Goal: Navigation & Orientation: Find specific page/section

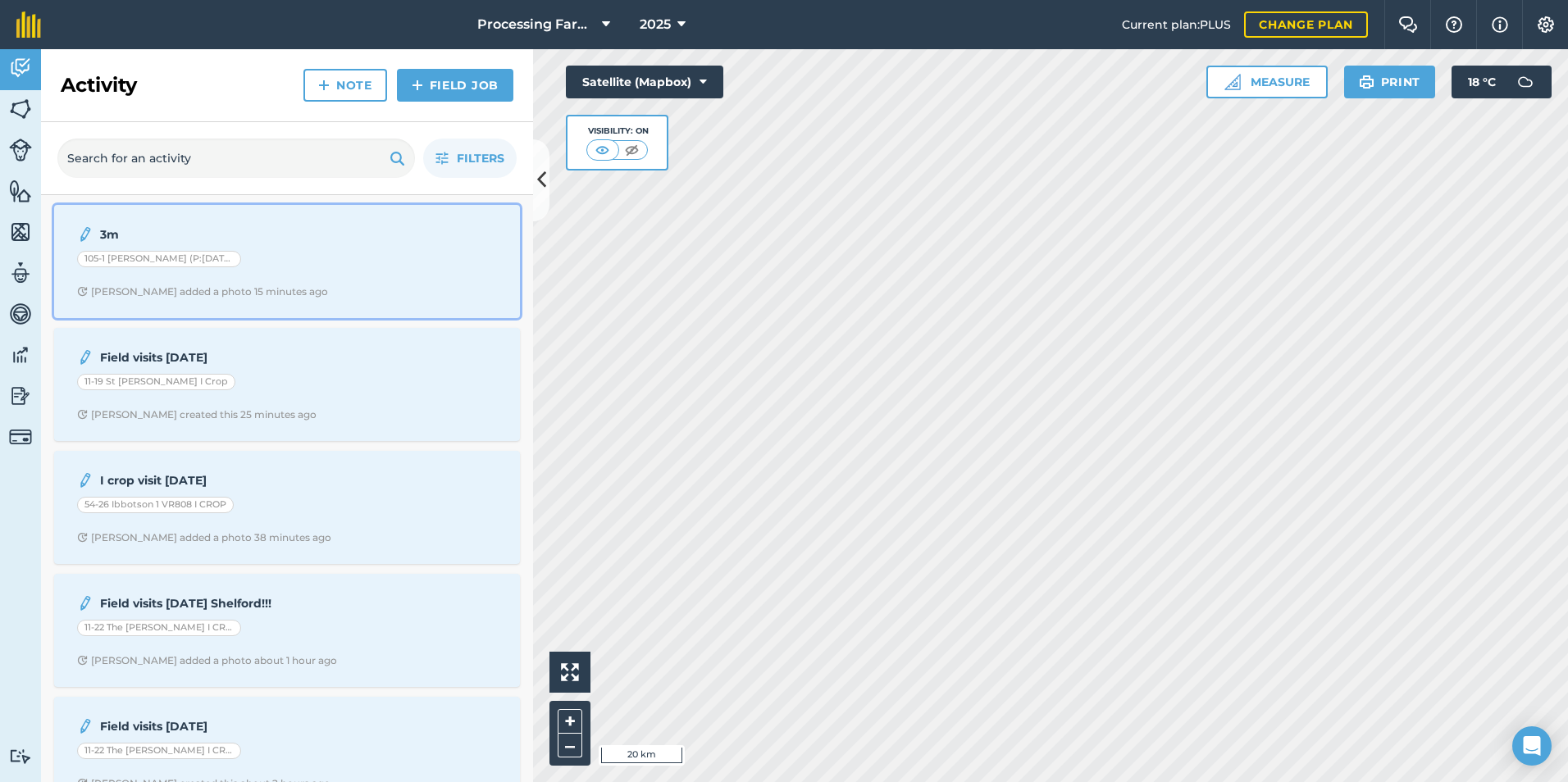
click at [248, 289] on div "[PERSON_NAME] added a photo 15 minutes ago" at bounding box center [202, 292] width 251 height 13
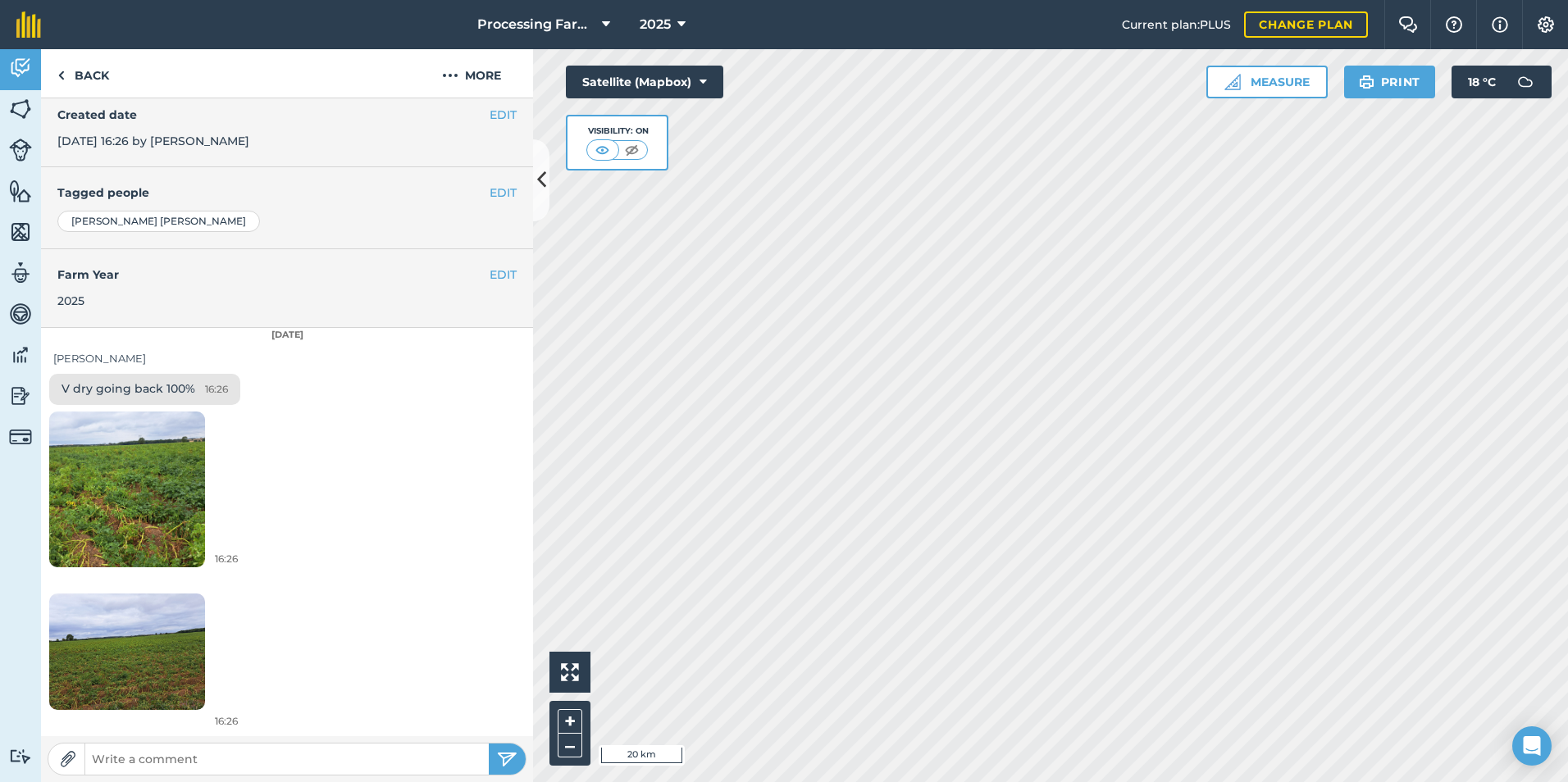
scroll to position [210, 0]
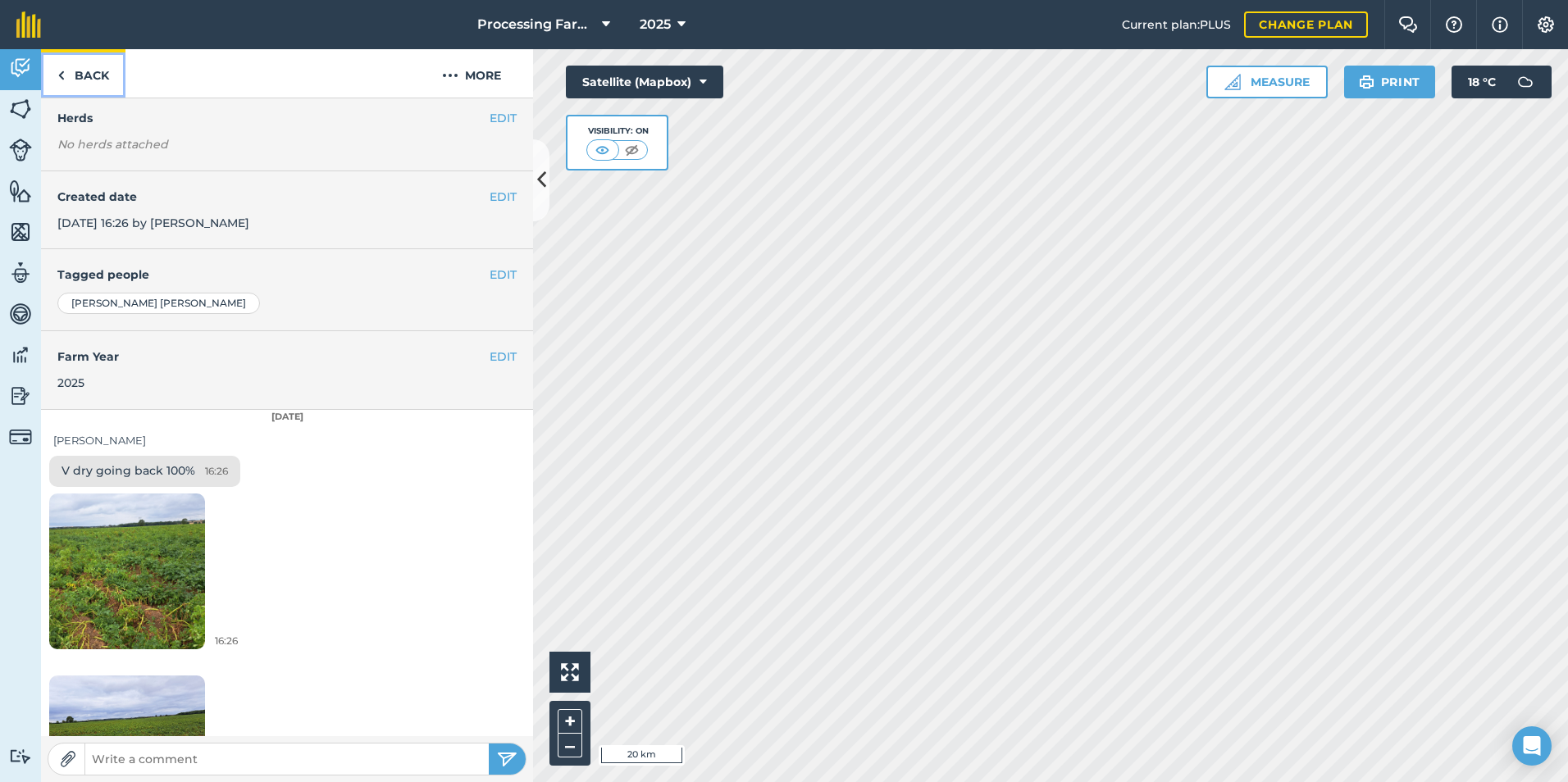
click at [97, 82] on link "Back" at bounding box center [83, 73] width 84 height 48
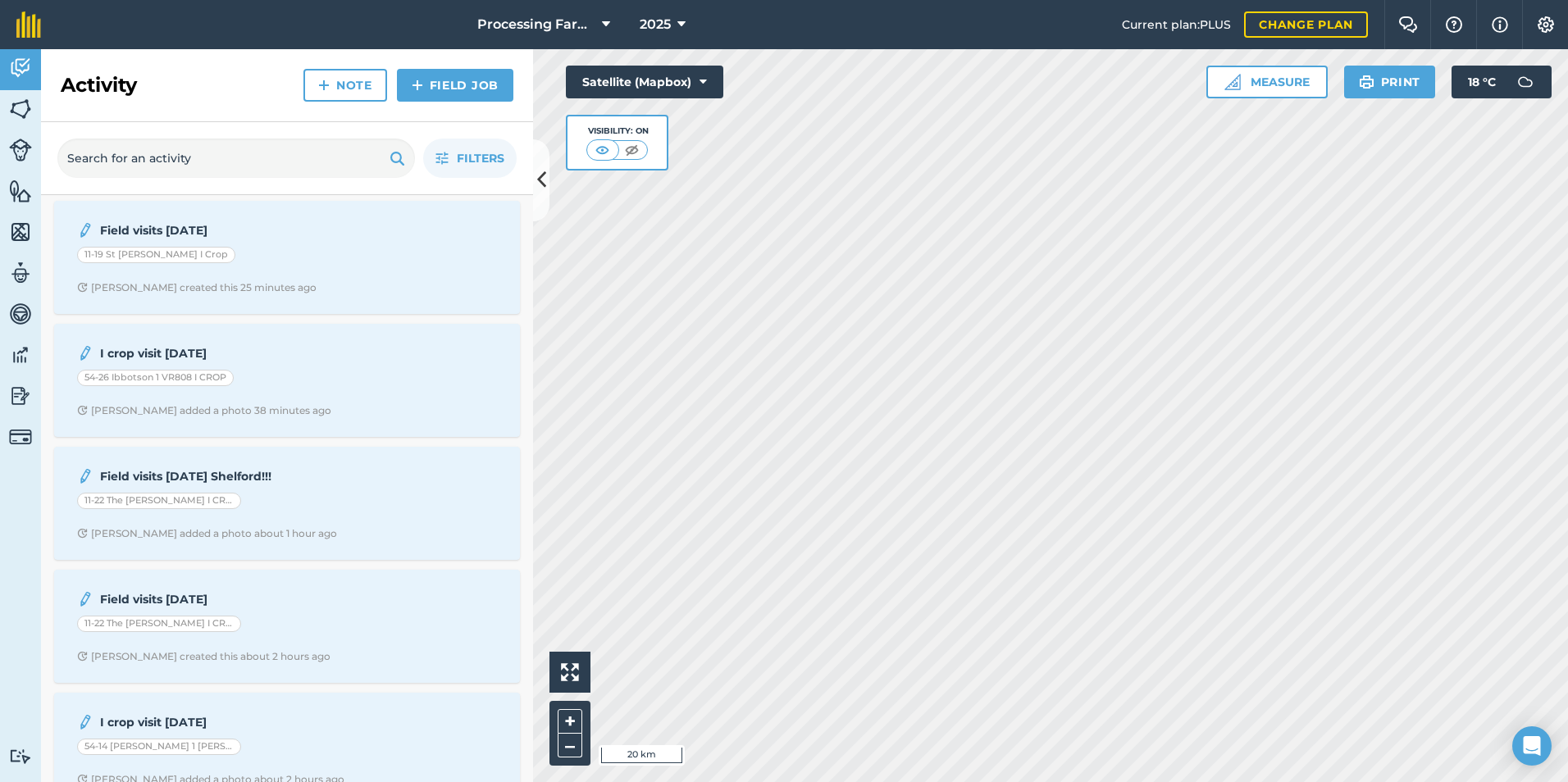
scroll to position [164, 0]
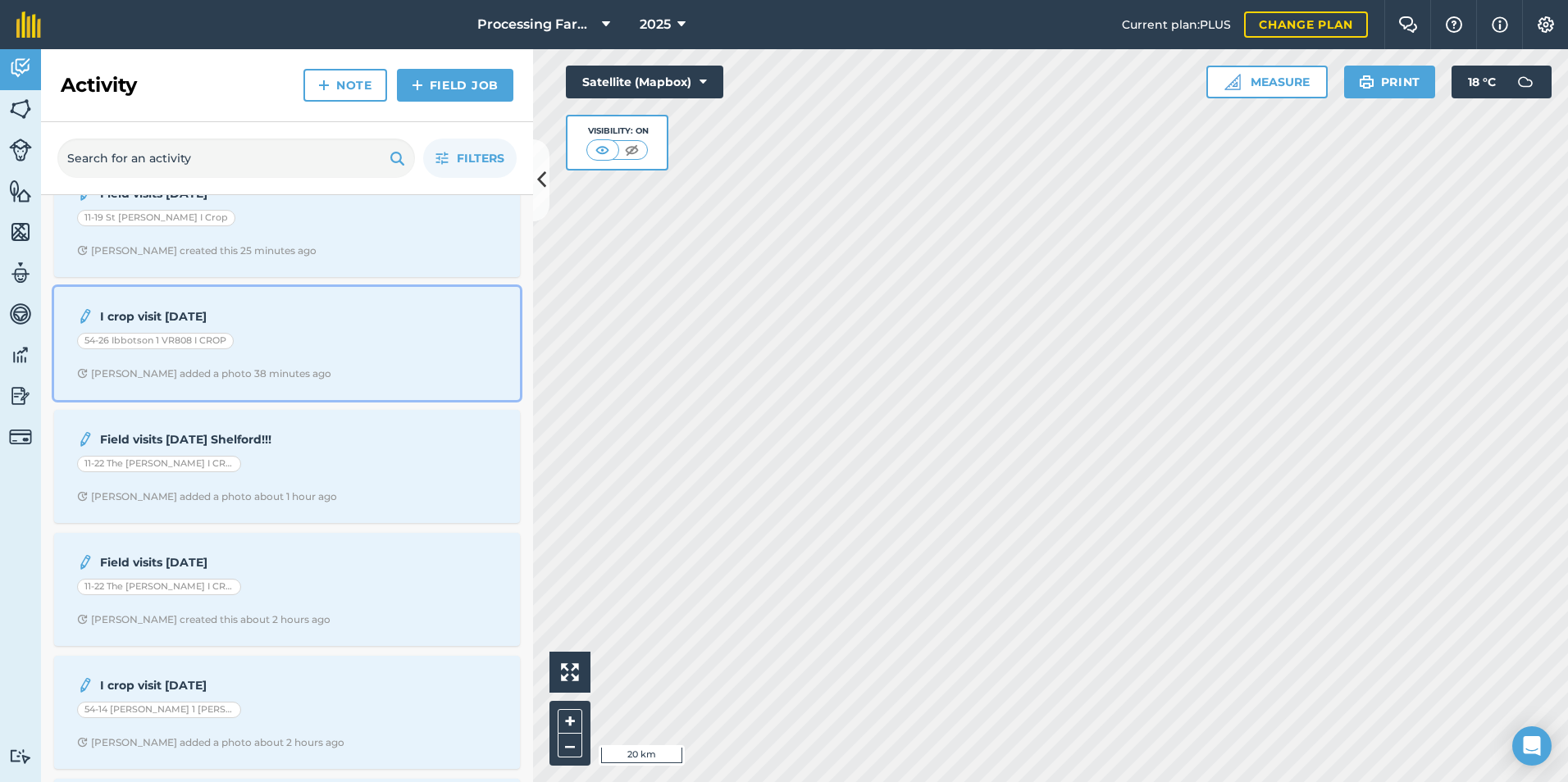
click at [314, 333] on div "54-26 Ibbotson 1 VR808 I CROP" at bounding box center [286, 343] width 420 height 21
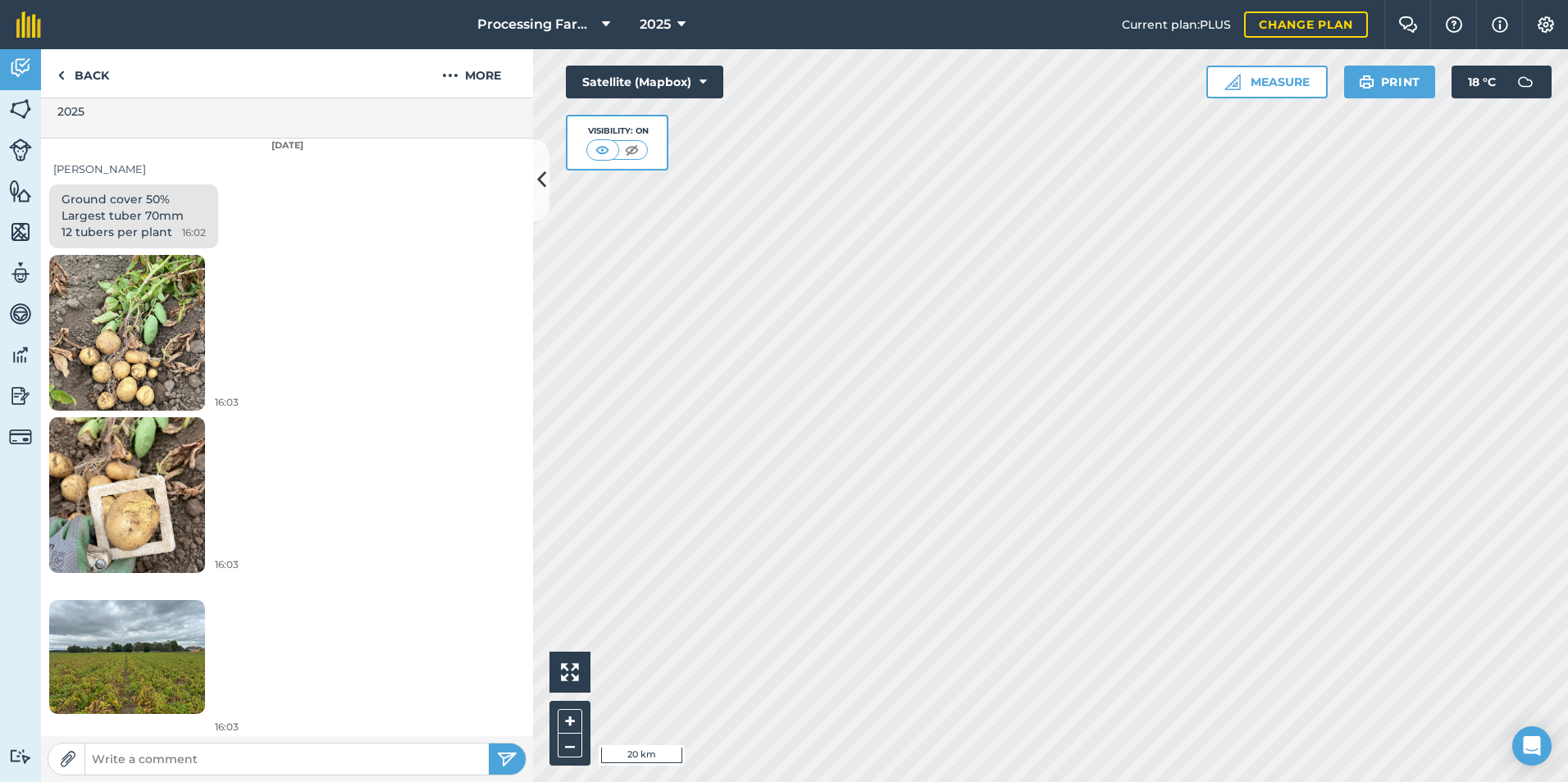
scroll to position [487, 0]
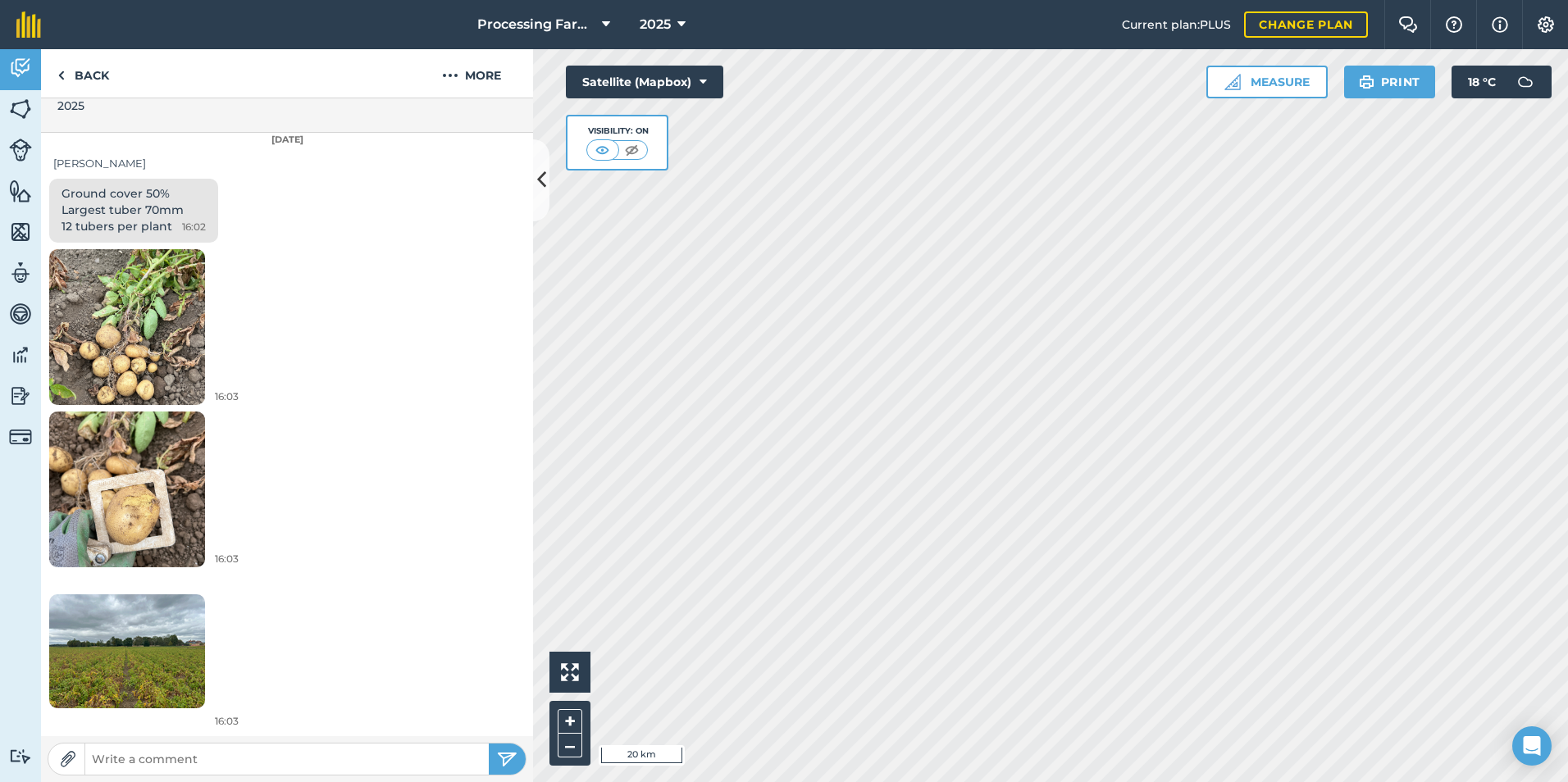
click at [145, 492] on img at bounding box center [127, 489] width 156 height 208
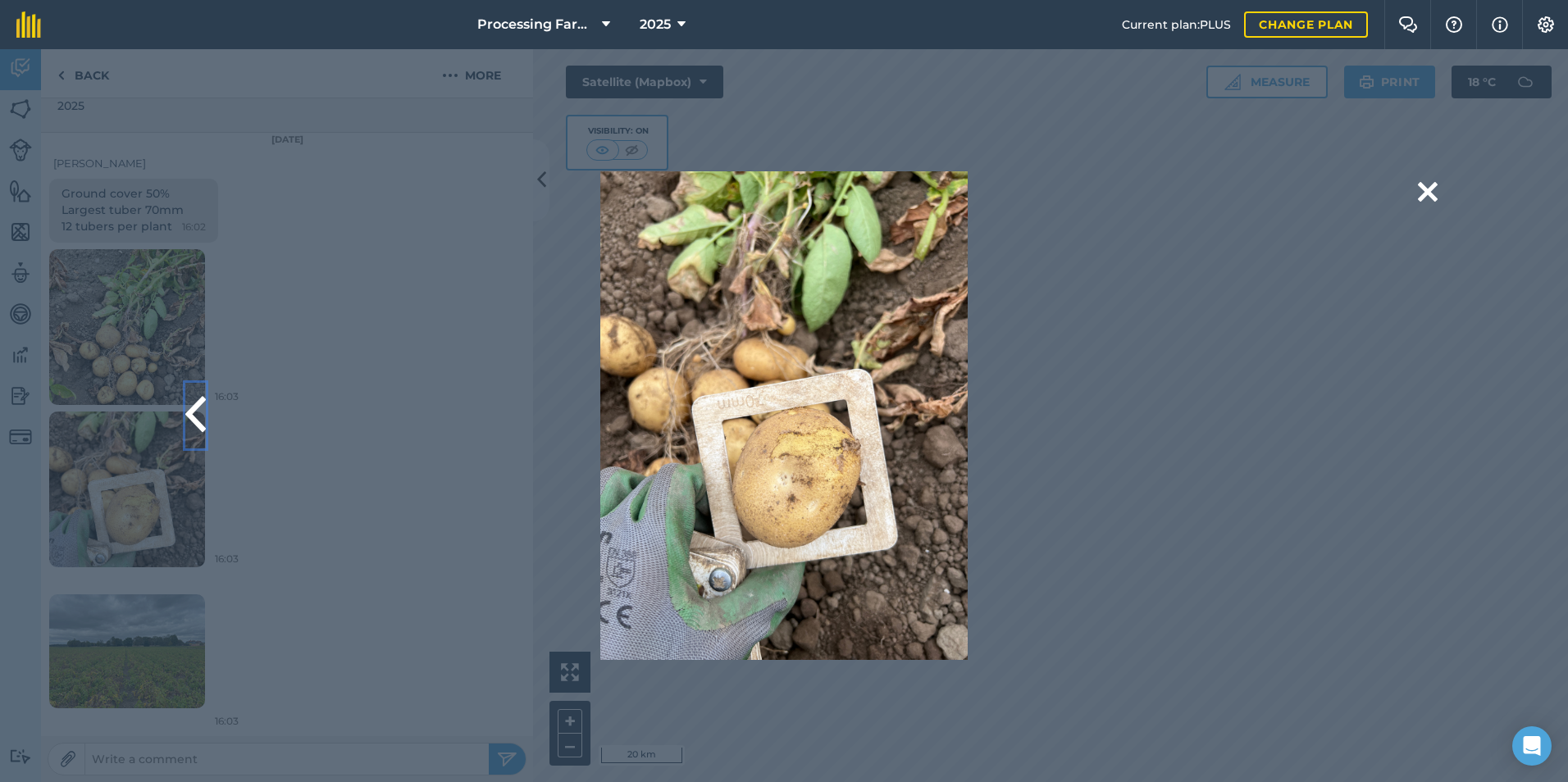
click at [196, 417] on button at bounding box center [195, 415] width 20 height 66
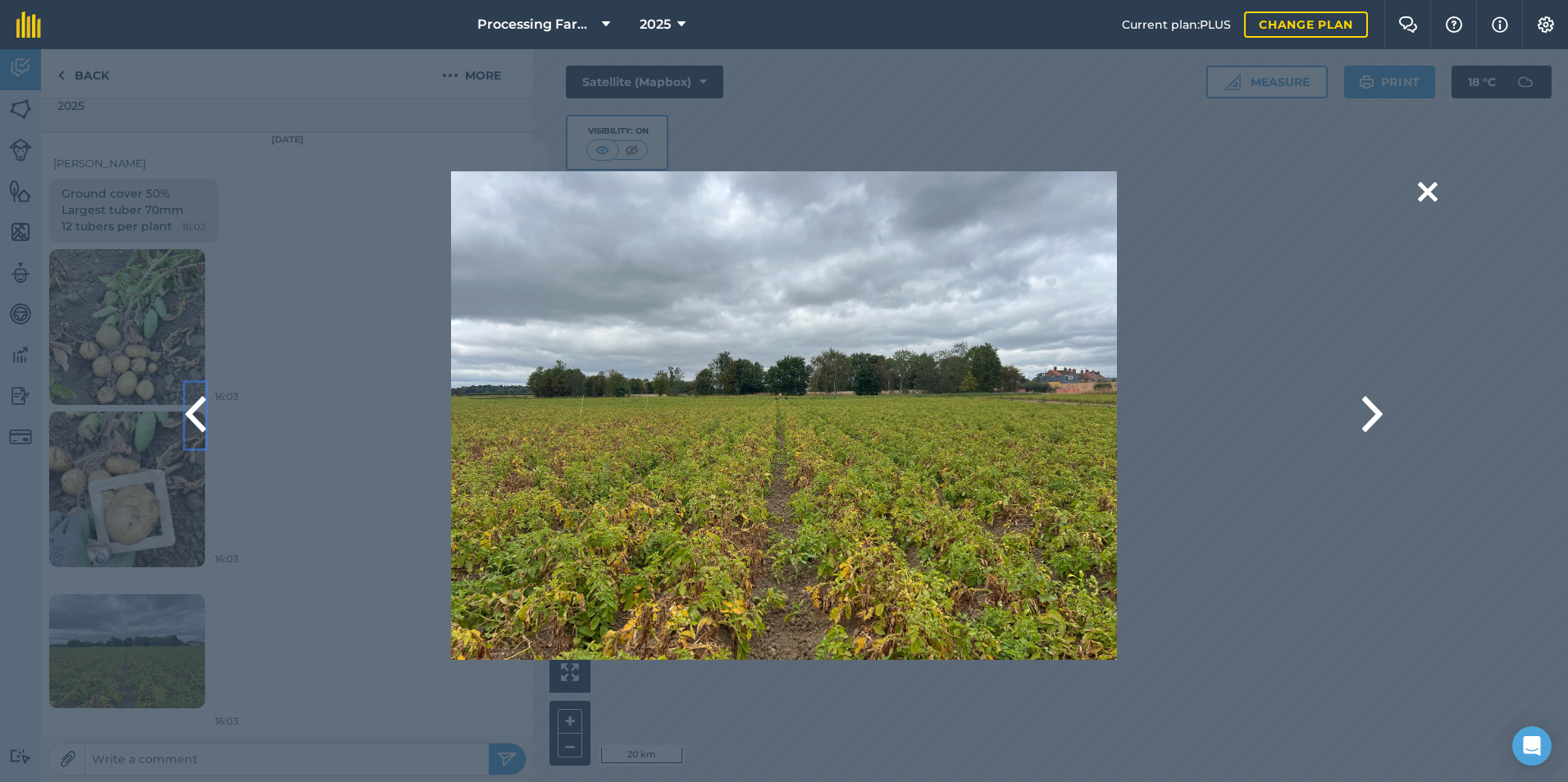
click at [196, 417] on button at bounding box center [195, 415] width 20 height 66
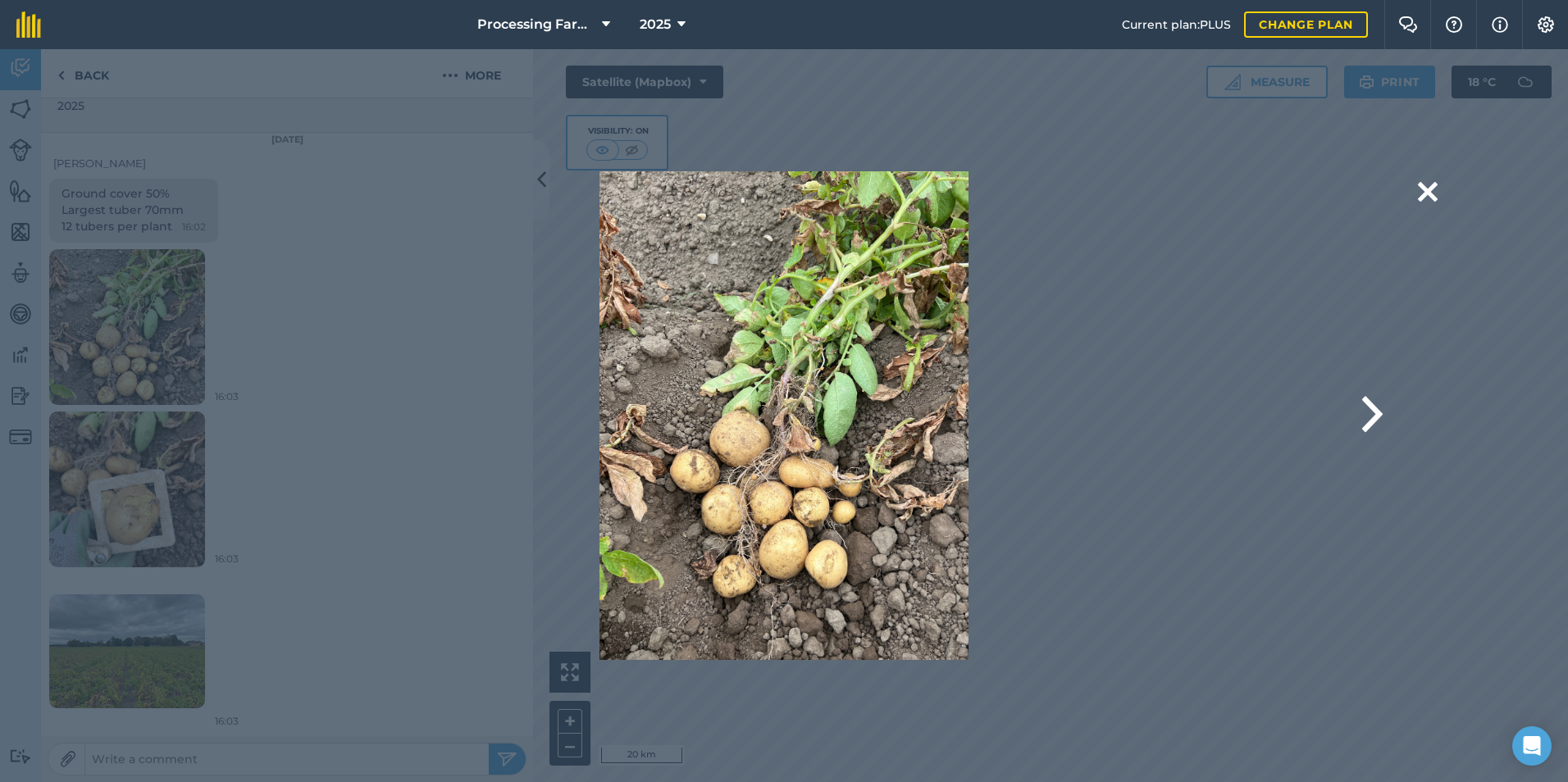
click at [196, 417] on div "Are you sure you would like to delete this image? [GEOGRAPHIC_DATA]" at bounding box center [783, 416] width 1306 height 489
click at [138, 623] on div "Are you sure you would like to delete this image? [GEOGRAPHIC_DATA]" at bounding box center [783, 416] width 1306 height 489
click at [138, 647] on div "Are you sure you would like to delete this image? [GEOGRAPHIC_DATA]" at bounding box center [783, 416] width 1306 height 489
click at [427, 207] on div "Are you sure you would like to delete this image? [GEOGRAPHIC_DATA]" at bounding box center [783, 416] width 1089 height 489
click at [1424, 194] on button at bounding box center [1427, 193] width 19 height 42
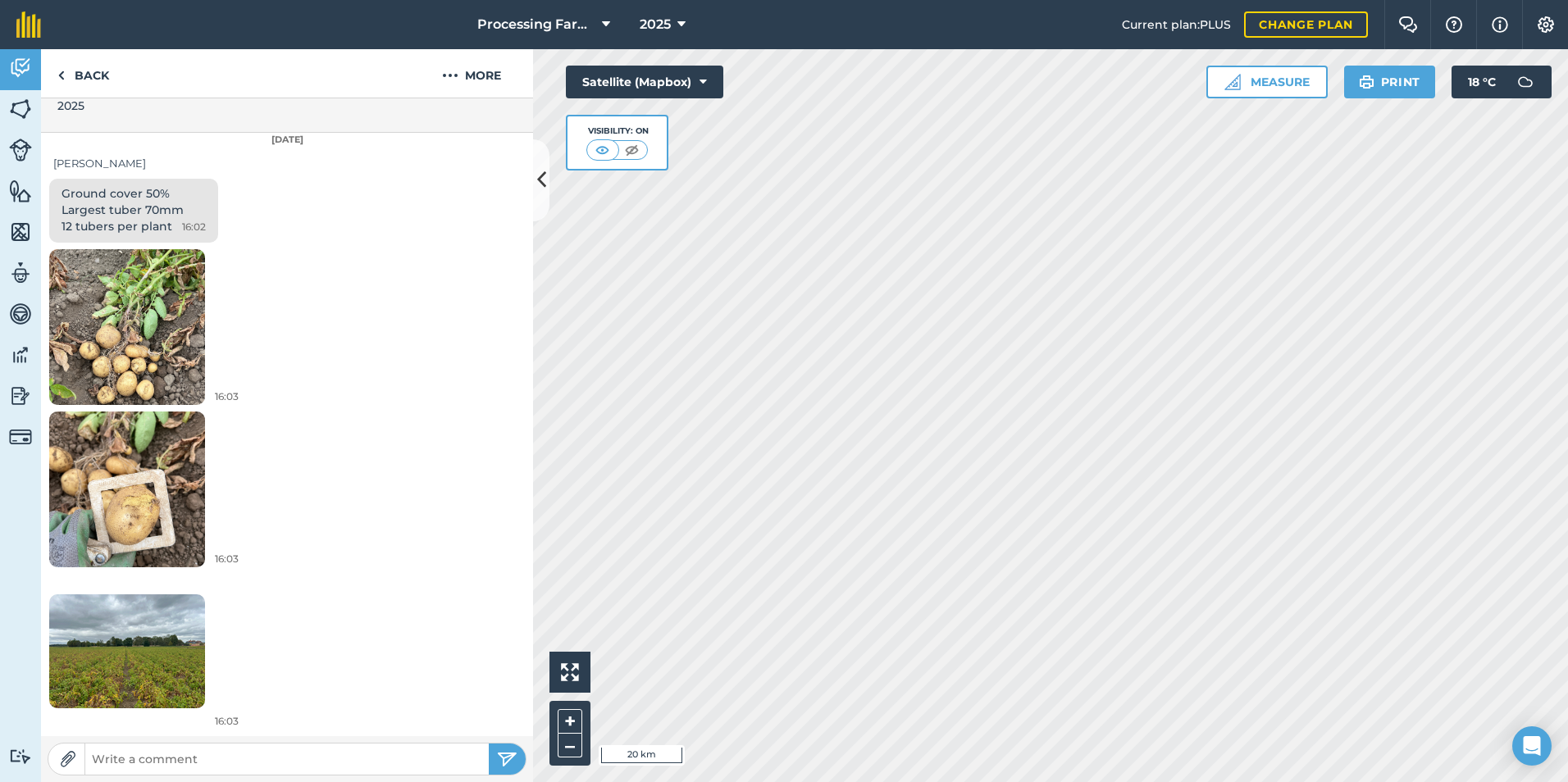
click at [119, 673] on img at bounding box center [127, 652] width 156 height 114
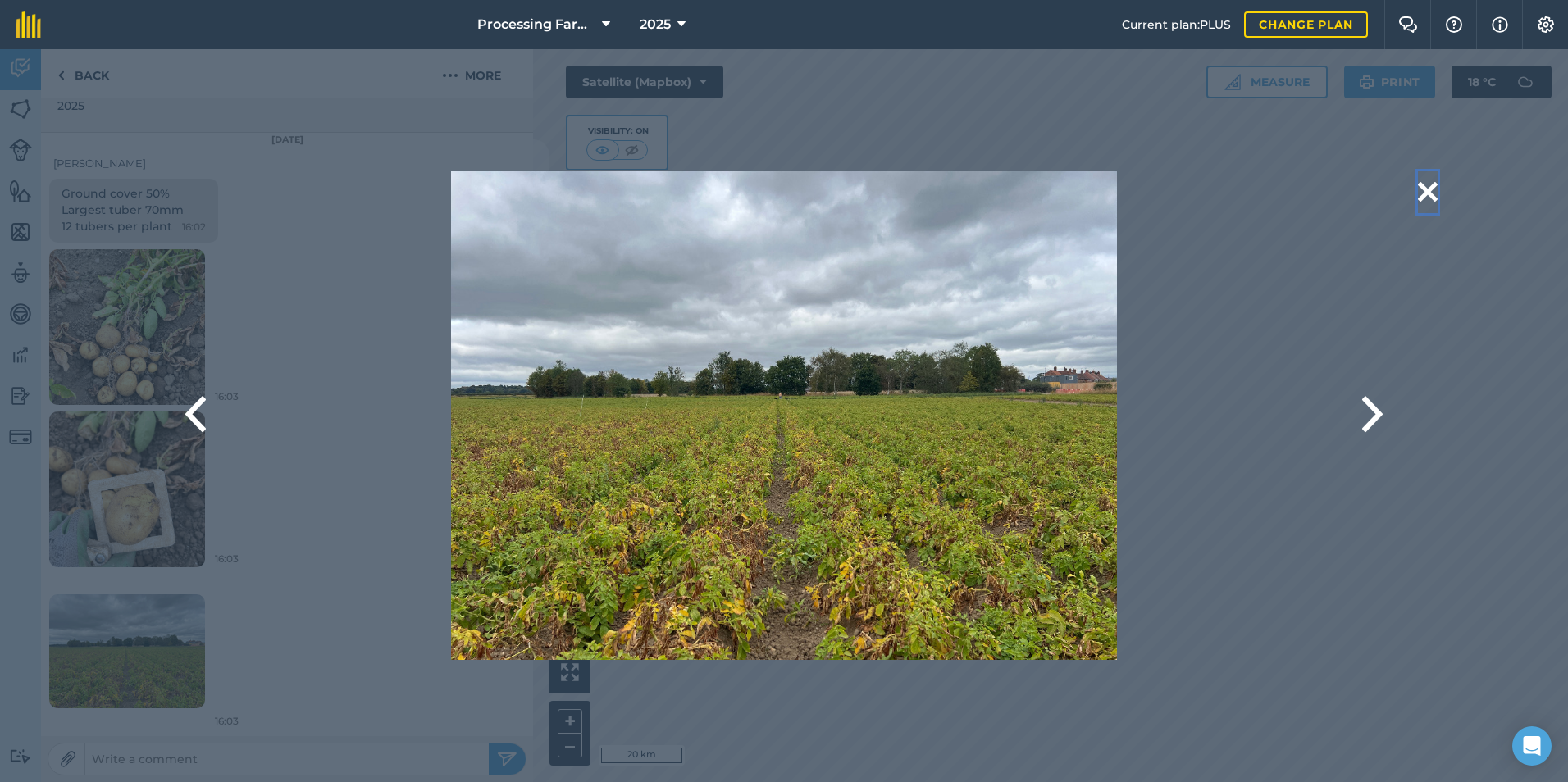
click at [1419, 183] on button at bounding box center [1427, 193] width 19 height 42
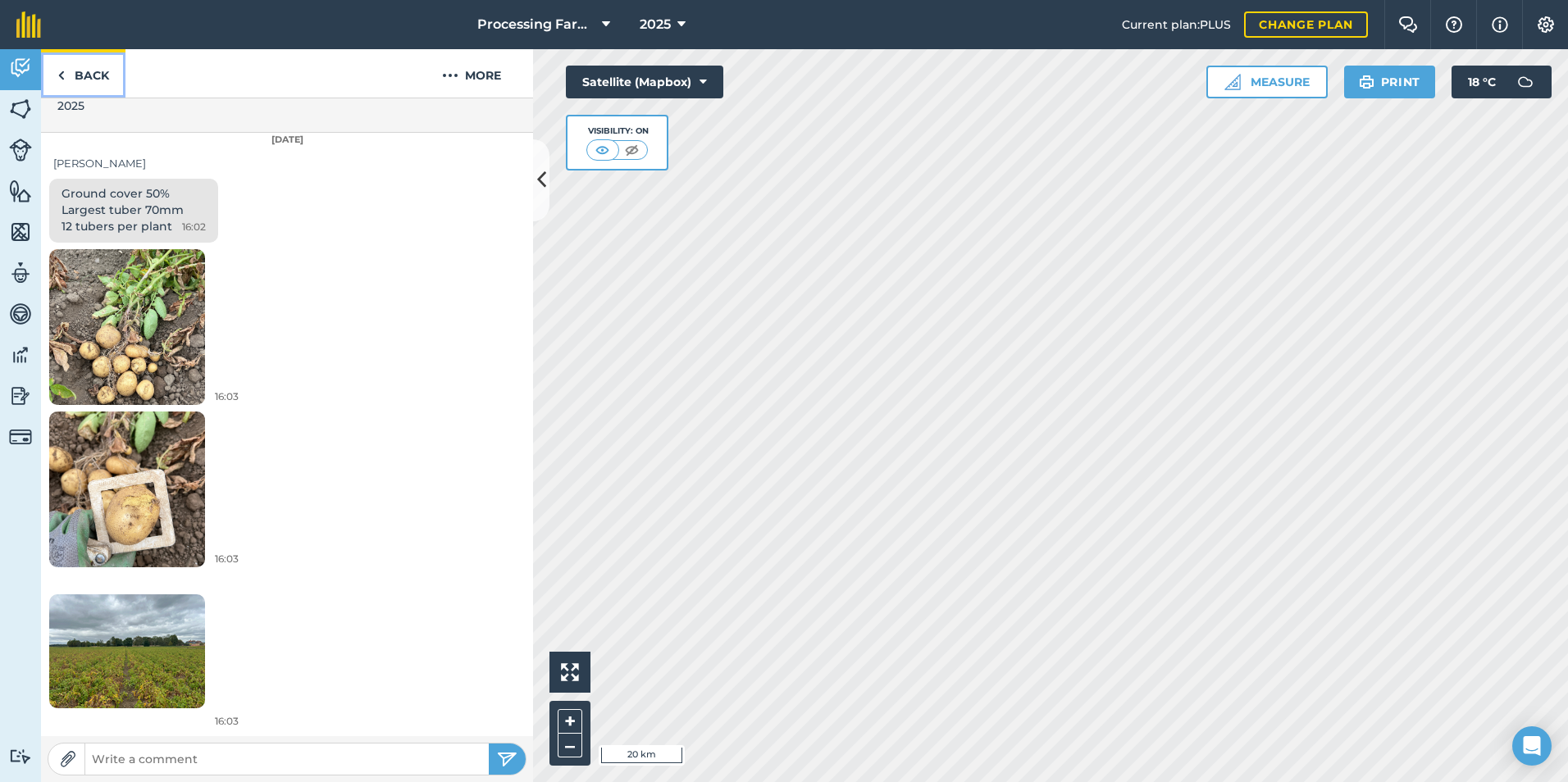
click at [63, 75] on img at bounding box center [61, 75] width 7 height 19
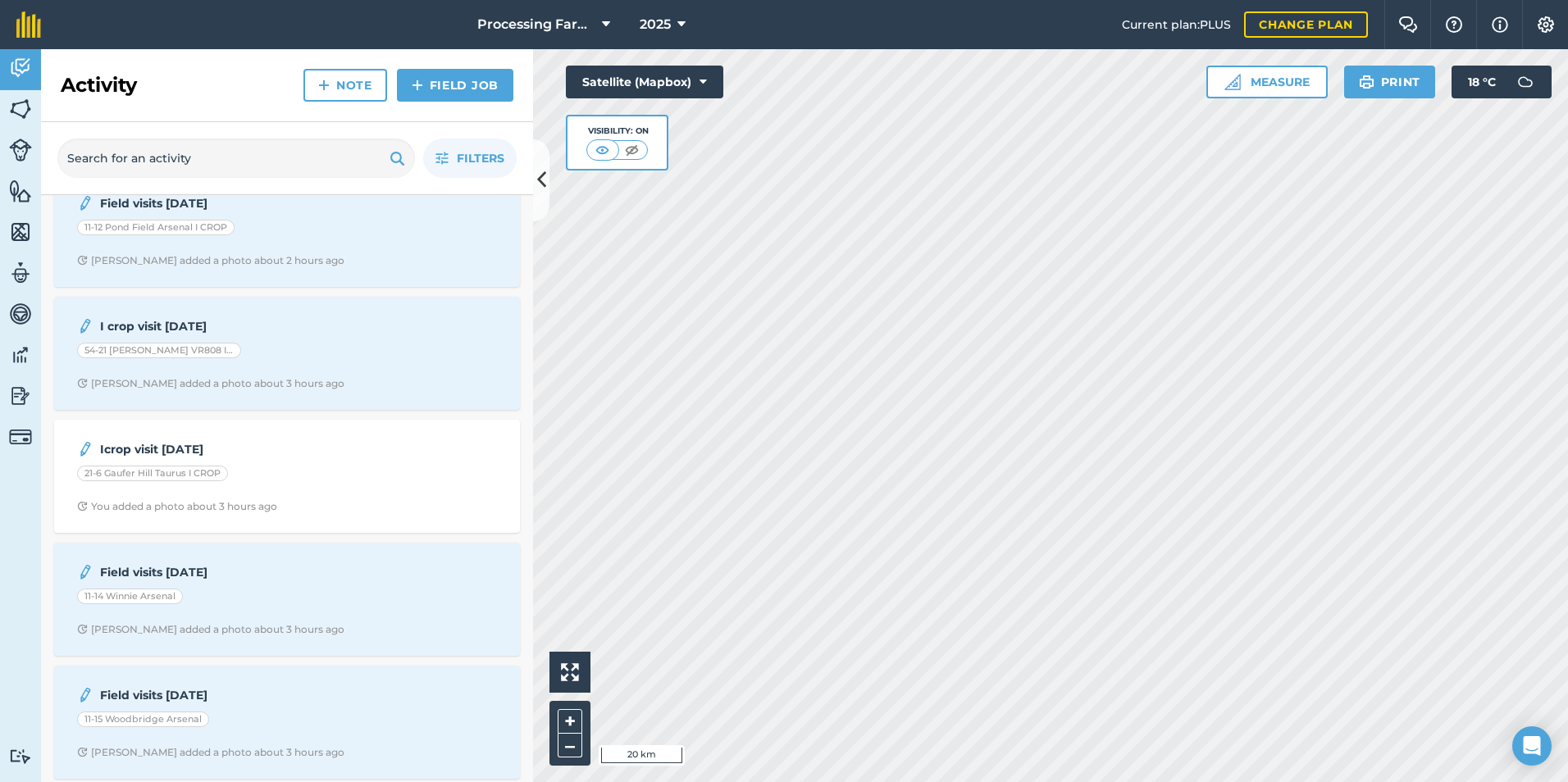
scroll to position [1147, 0]
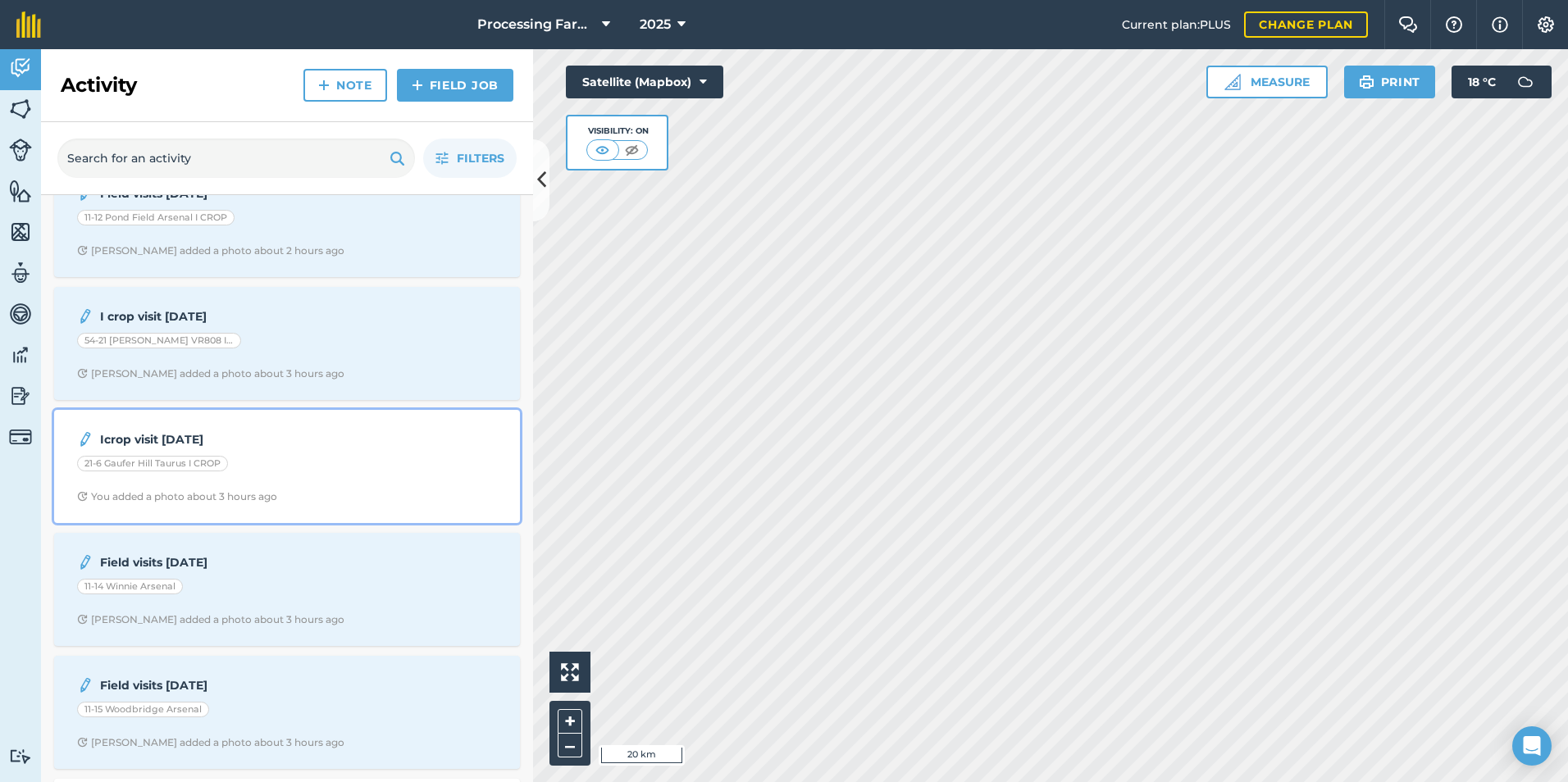
click at [341, 484] on div "Icrop visit [DATE] 21-6 Gaufer Hill Taurus I CROP You added a photo about 3 hou…" at bounding box center [286, 466] width 446 height 94
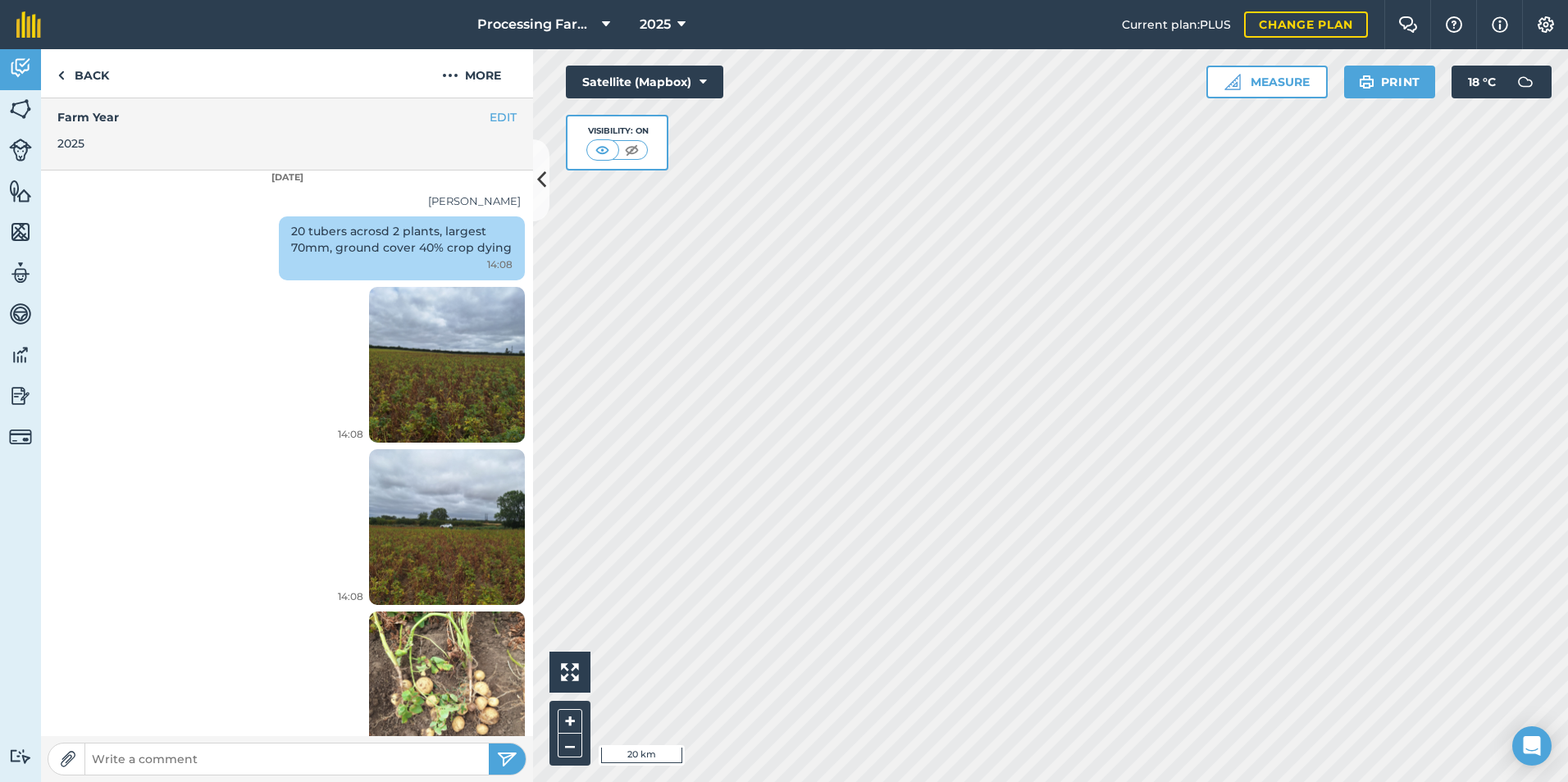
scroll to position [487, 0]
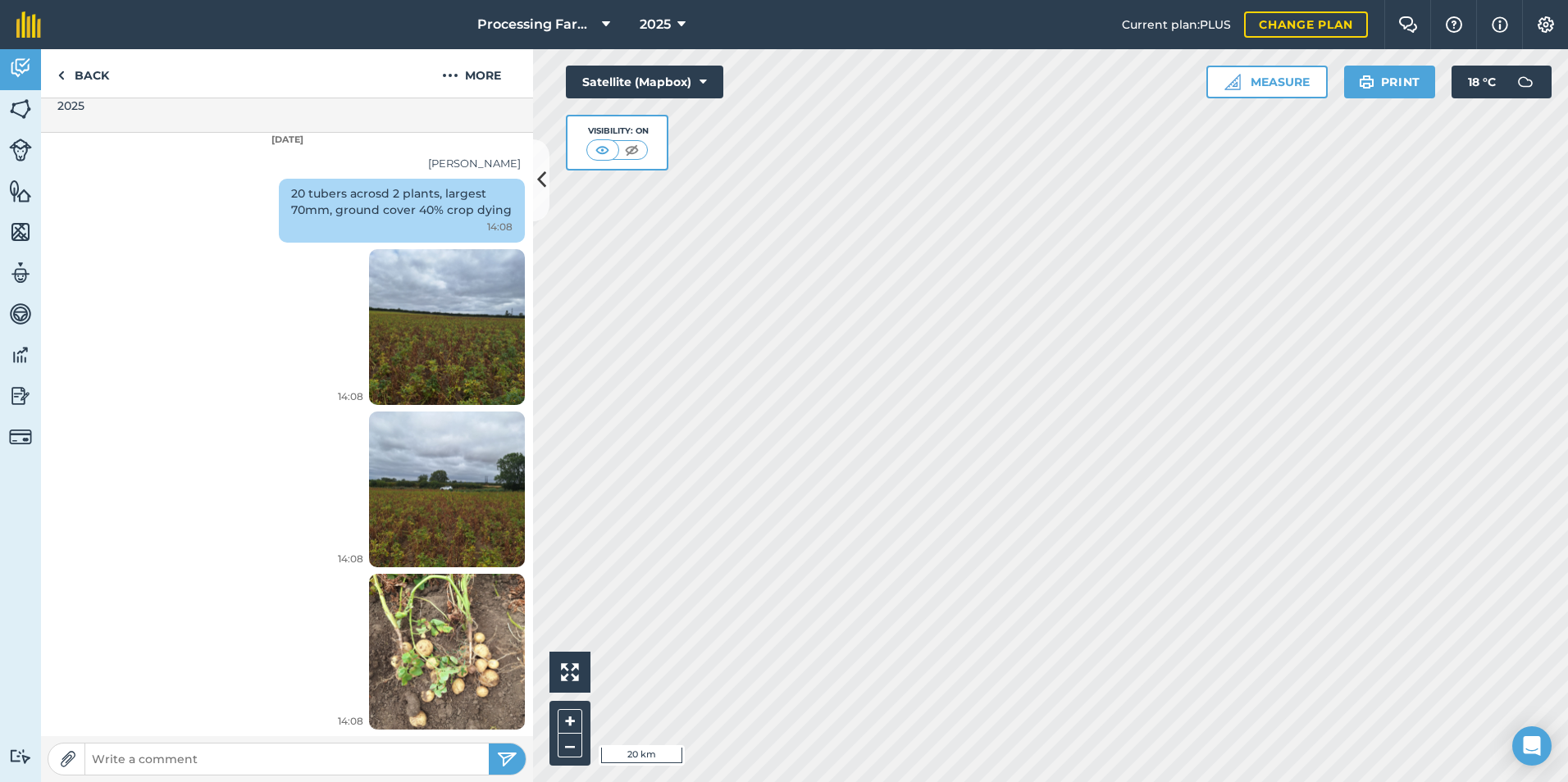
click at [444, 327] on img at bounding box center [447, 327] width 156 height 208
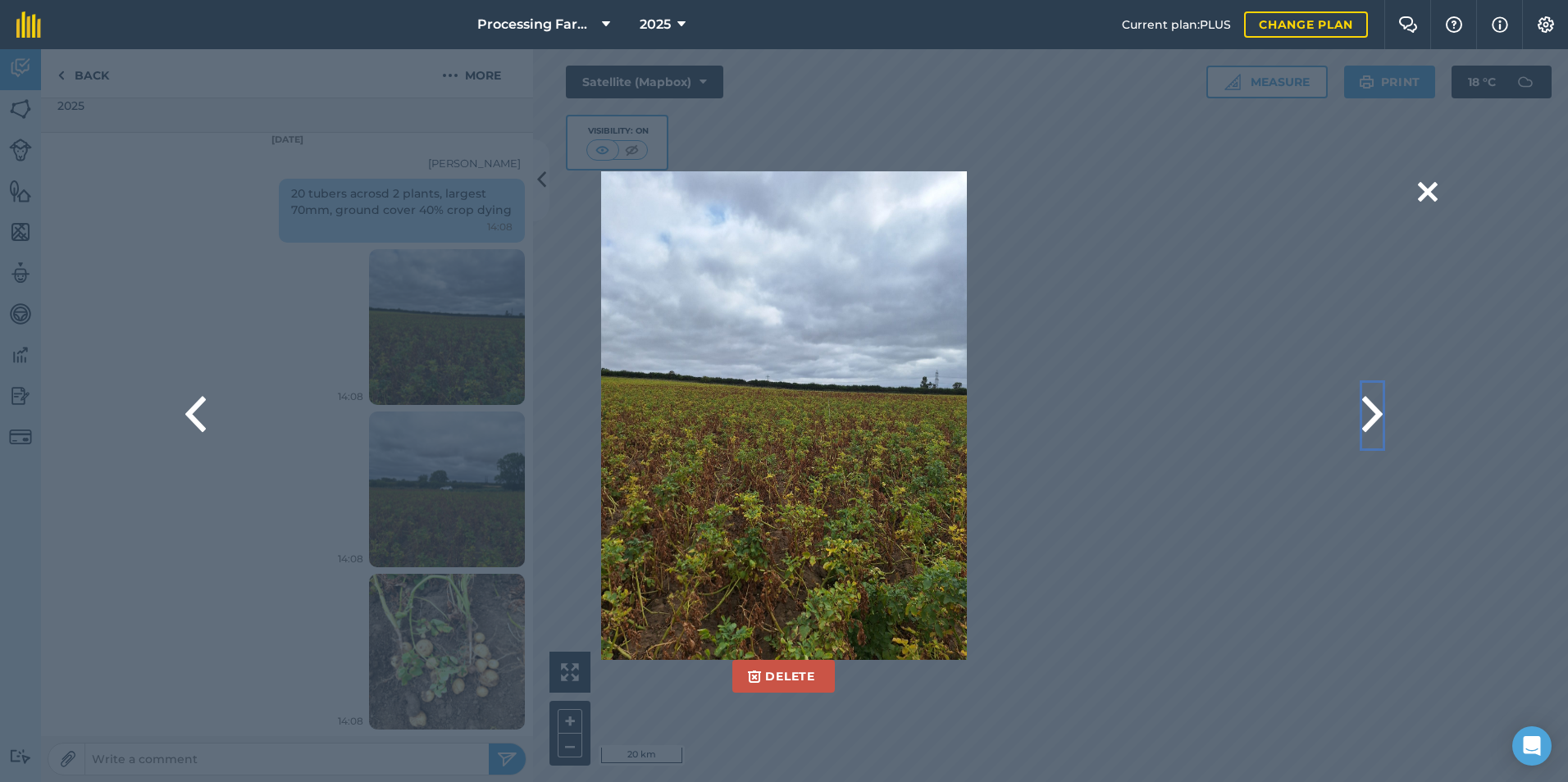
click at [1374, 420] on button at bounding box center [1372, 415] width 20 height 66
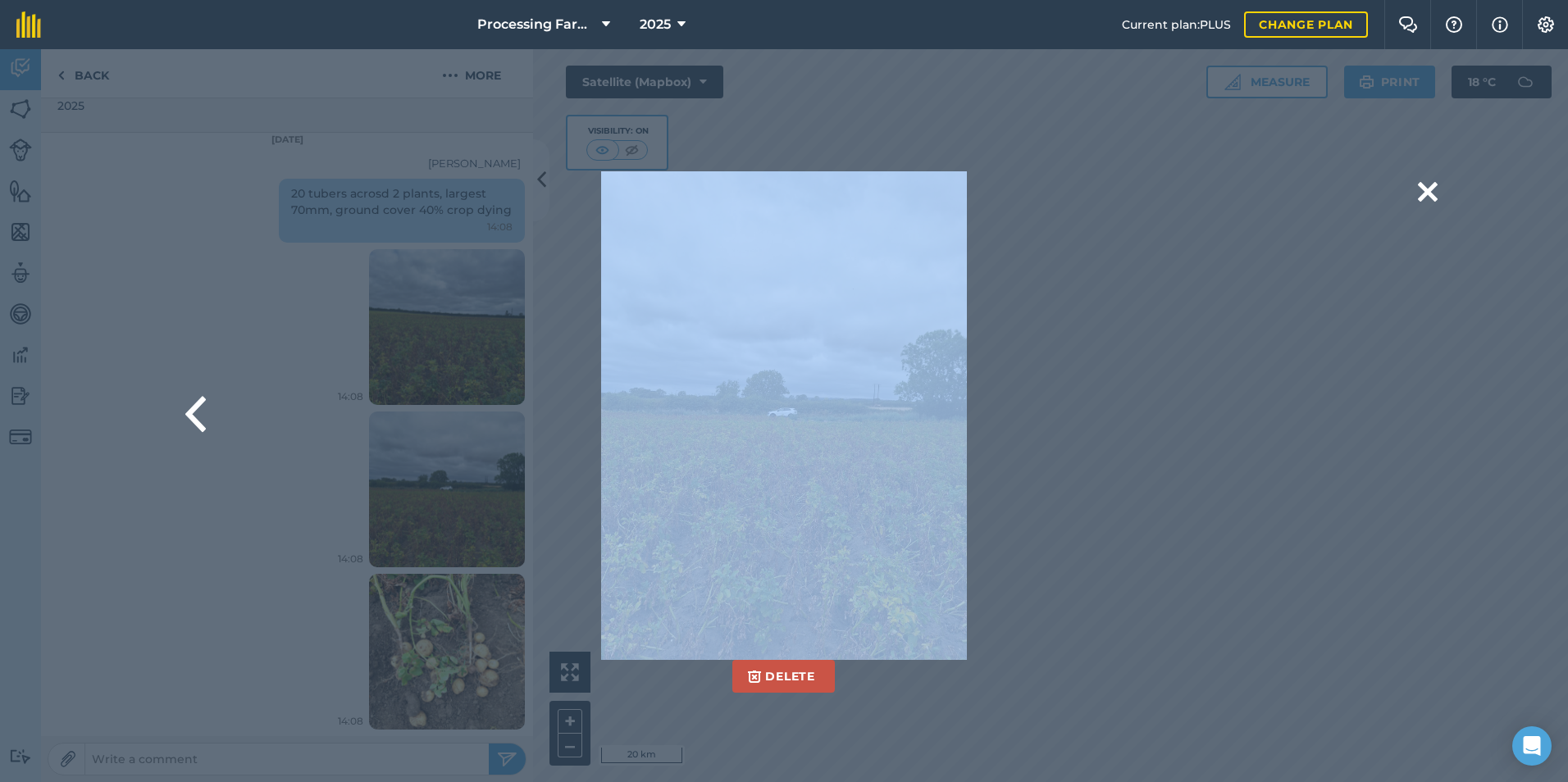
click at [1374, 420] on div "Delete Are you sure you would like to delete this image? [GEOGRAPHIC_DATA]" at bounding box center [783, 416] width 1306 height 489
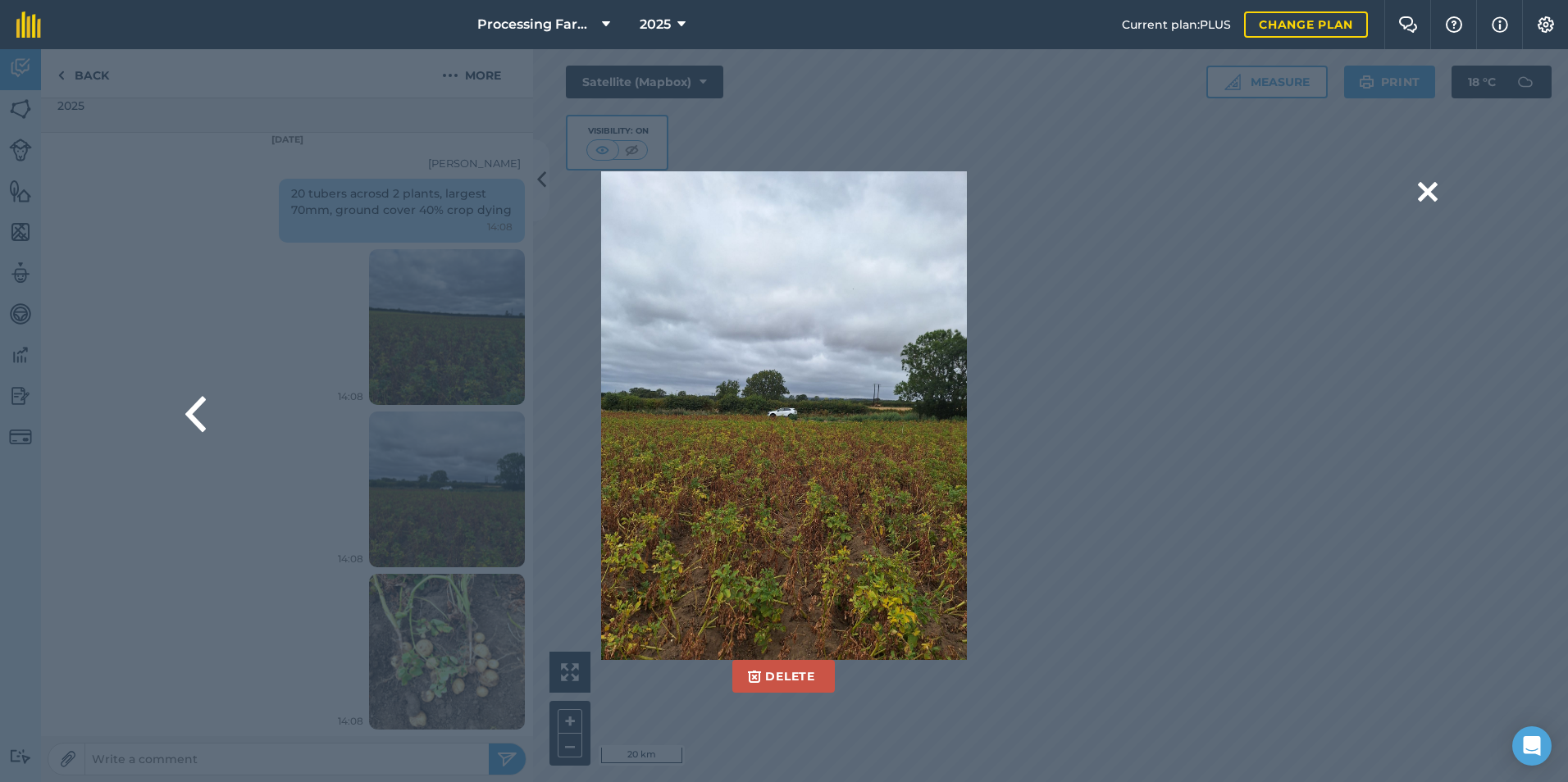
click at [1374, 420] on div "Delete Are you sure you would like to delete this image? [GEOGRAPHIC_DATA]" at bounding box center [783, 416] width 1306 height 489
click at [194, 412] on button at bounding box center [195, 415] width 20 height 66
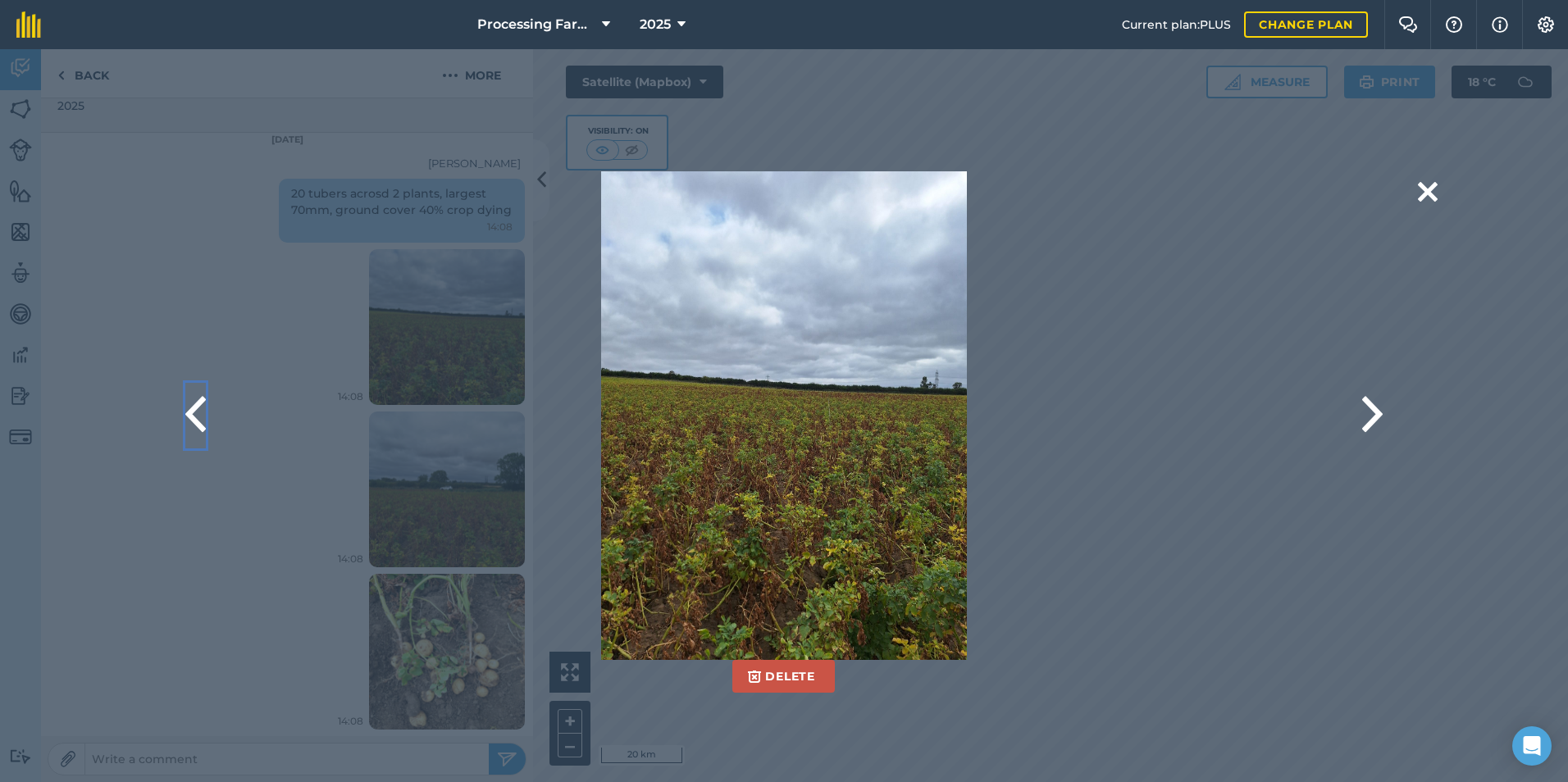
click at [194, 411] on button at bounding box center [195, 415] width 20 height 66
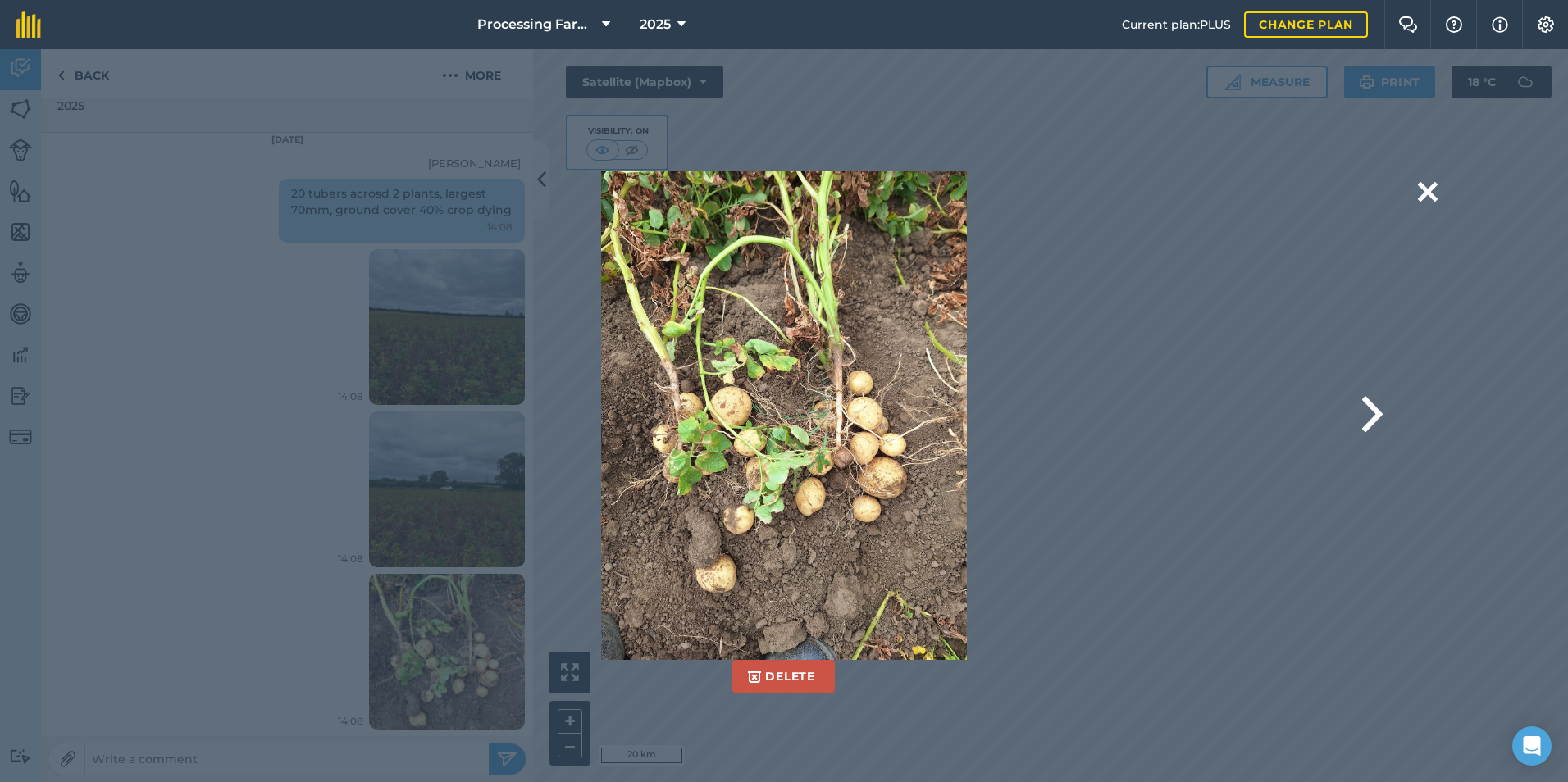
click at [1327, 327] on div "Delete Are you sure you would like to delete this image? [GEOGRAPHIC_DATA]" at bounding box center [783, 416] width 1089 height 489
click at [1430, 187] on button at bounding box center [1427, 193] width 19 height 42
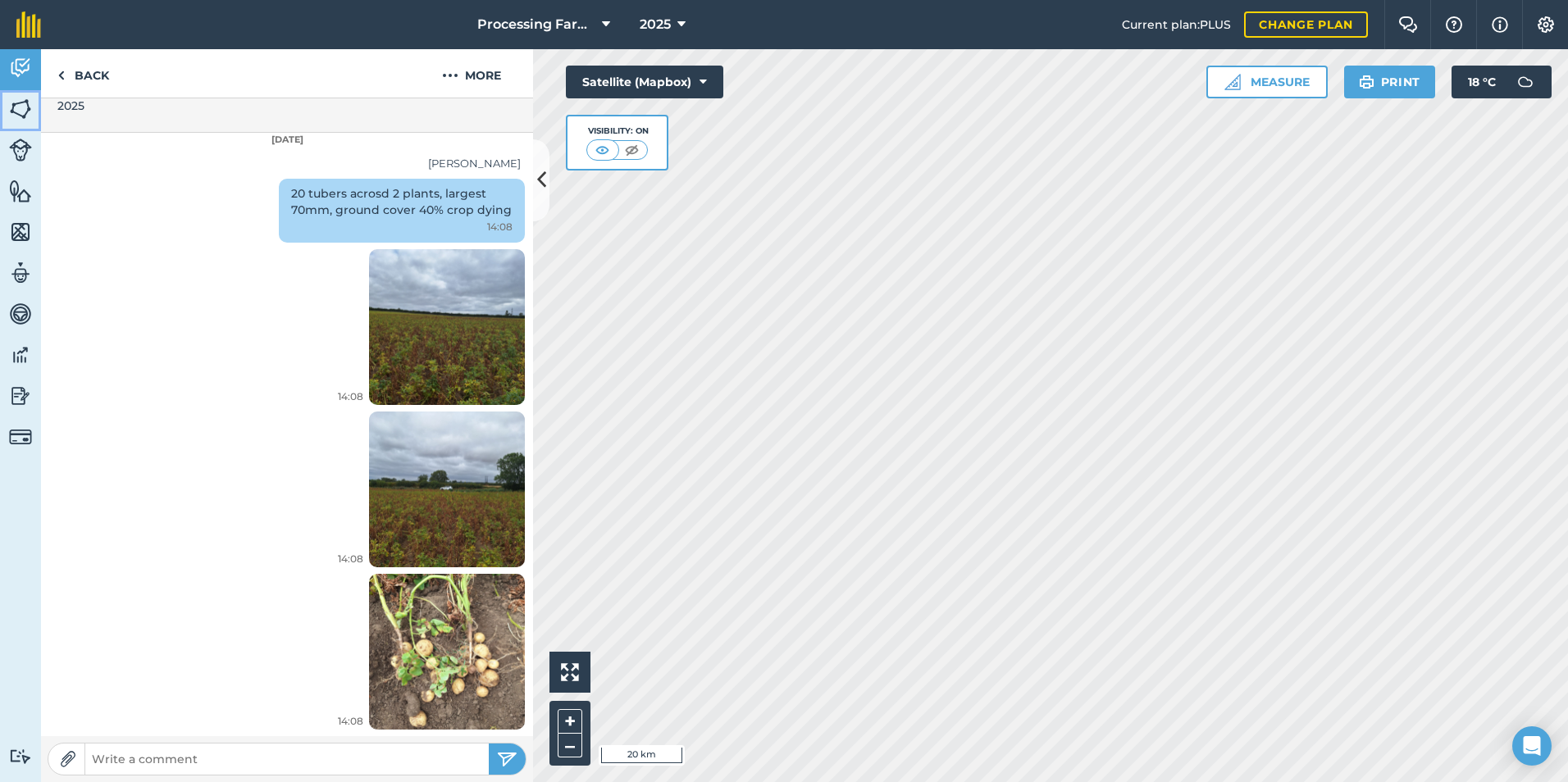
click at [32, 107] on link "Fields" at bounding box center [20, 110] width 41 height 41
